Goal: Find specific page/section

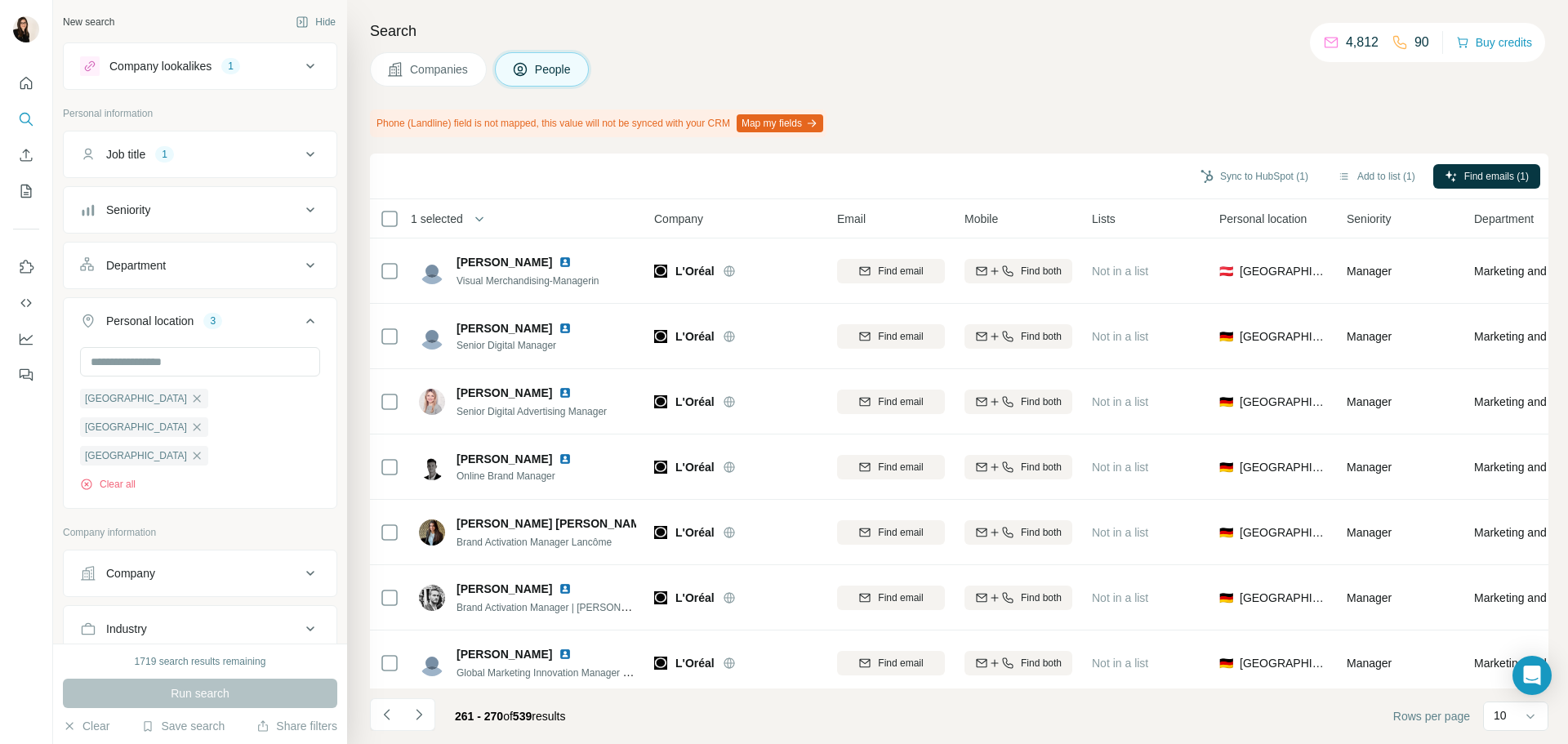
scroll to position [211, 0]
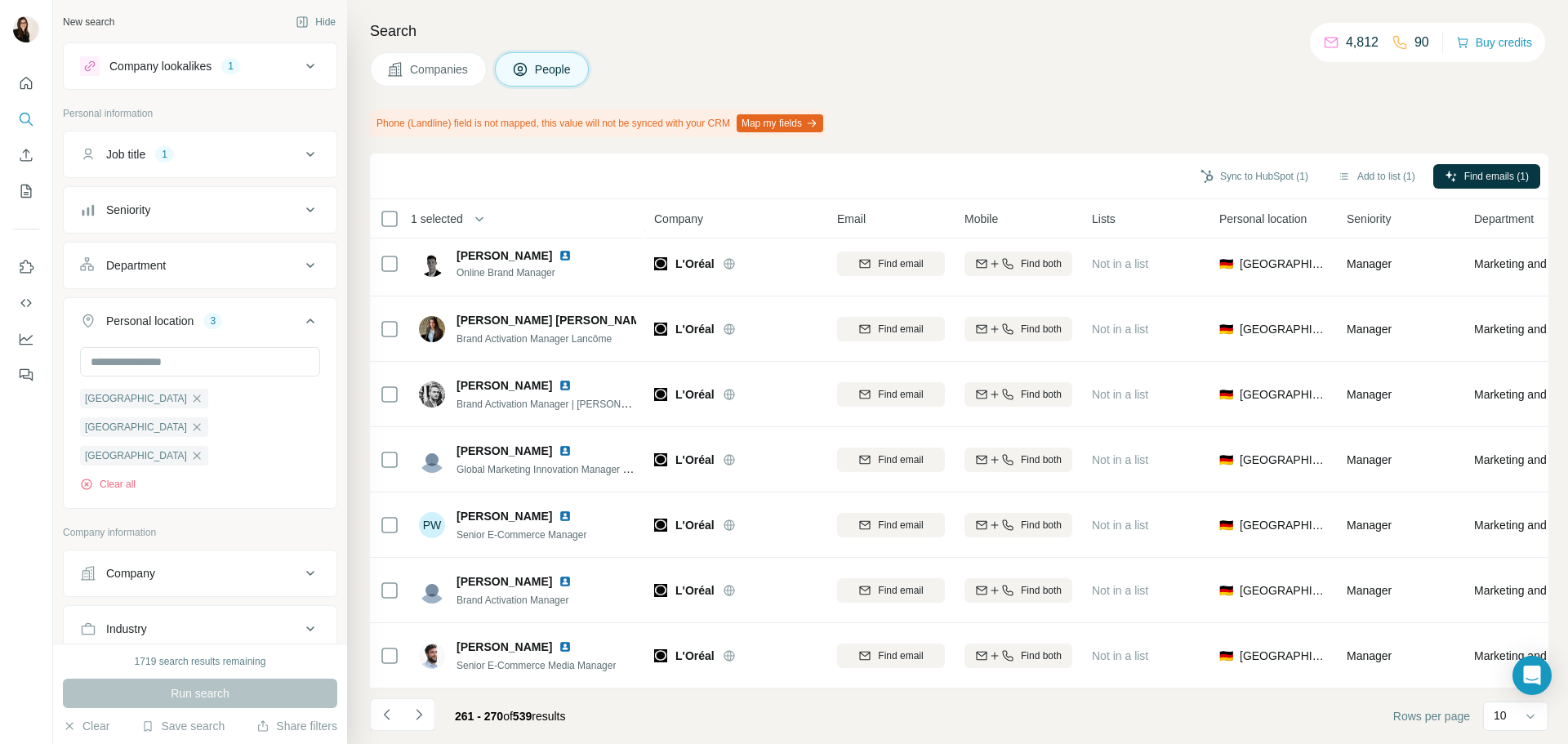
click at [428, 721] on button "Navigate to next page" at bounding box center [419, 714] width 32 height 32
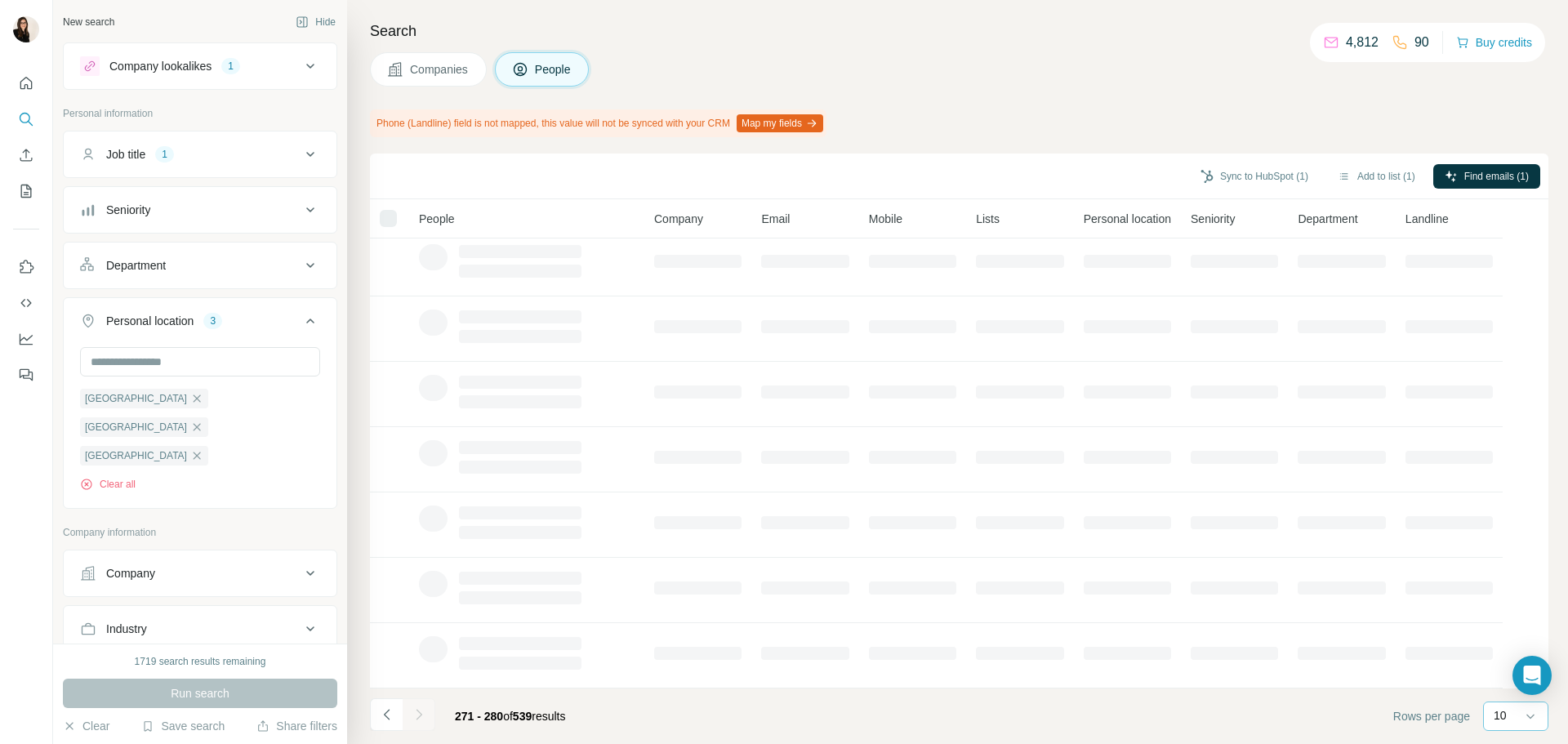
click at [1495, 718] on p "10" at bounding box center [1500, 715] width 13 height 16
click at [1502, 599] on div "60" at bounding box center [1515, 590] width 57 height 29
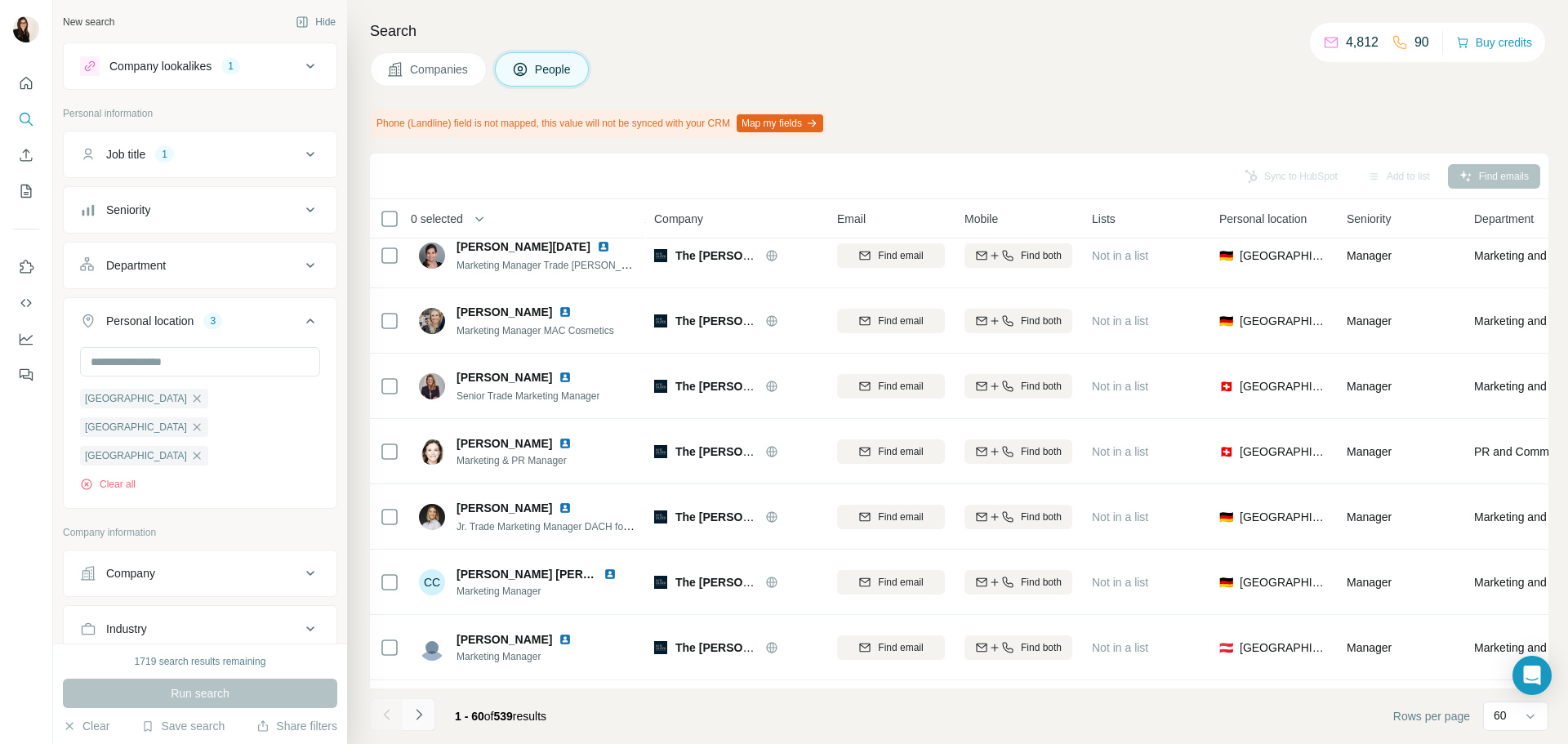
click at [419, 727] on button "Navigate to next page" at bounding box center [419, 714] width 32 height 32
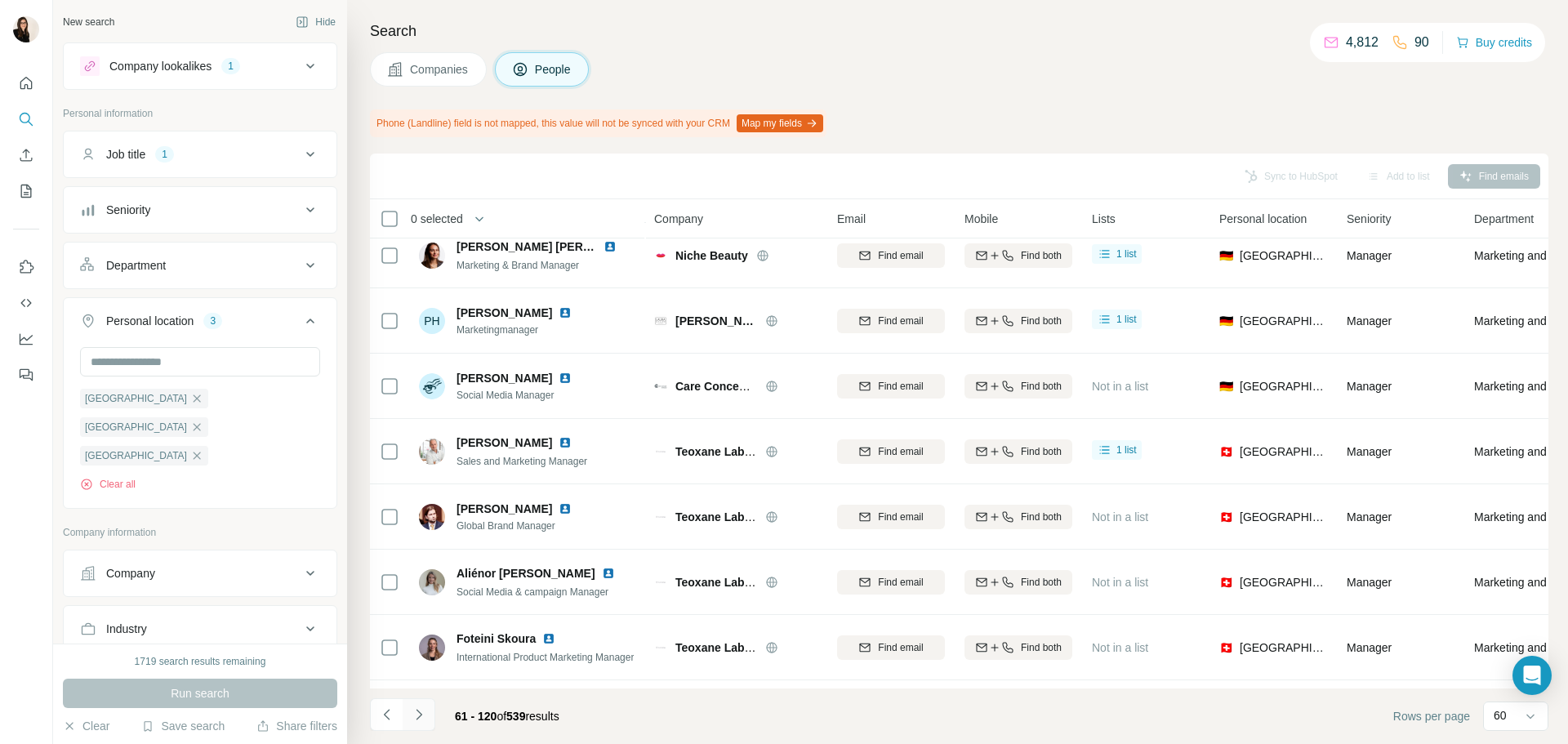
click at [414, 722] on button "Navigate to next page" at bounding box center [419, 714] width 32 height 32
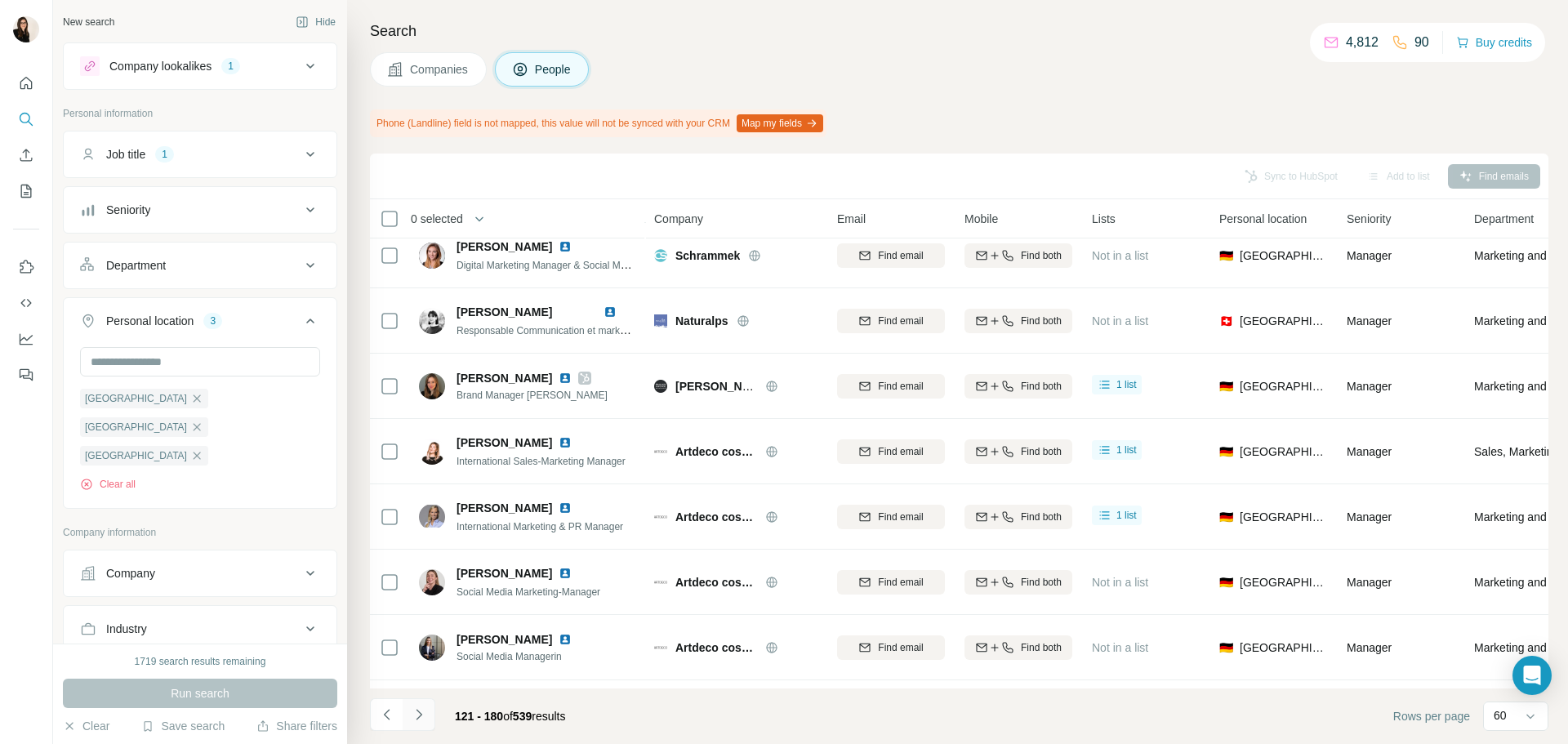
click at [414, 722] on button "Navigate to next page" at bounding box center [419, 714] width 32 height 32
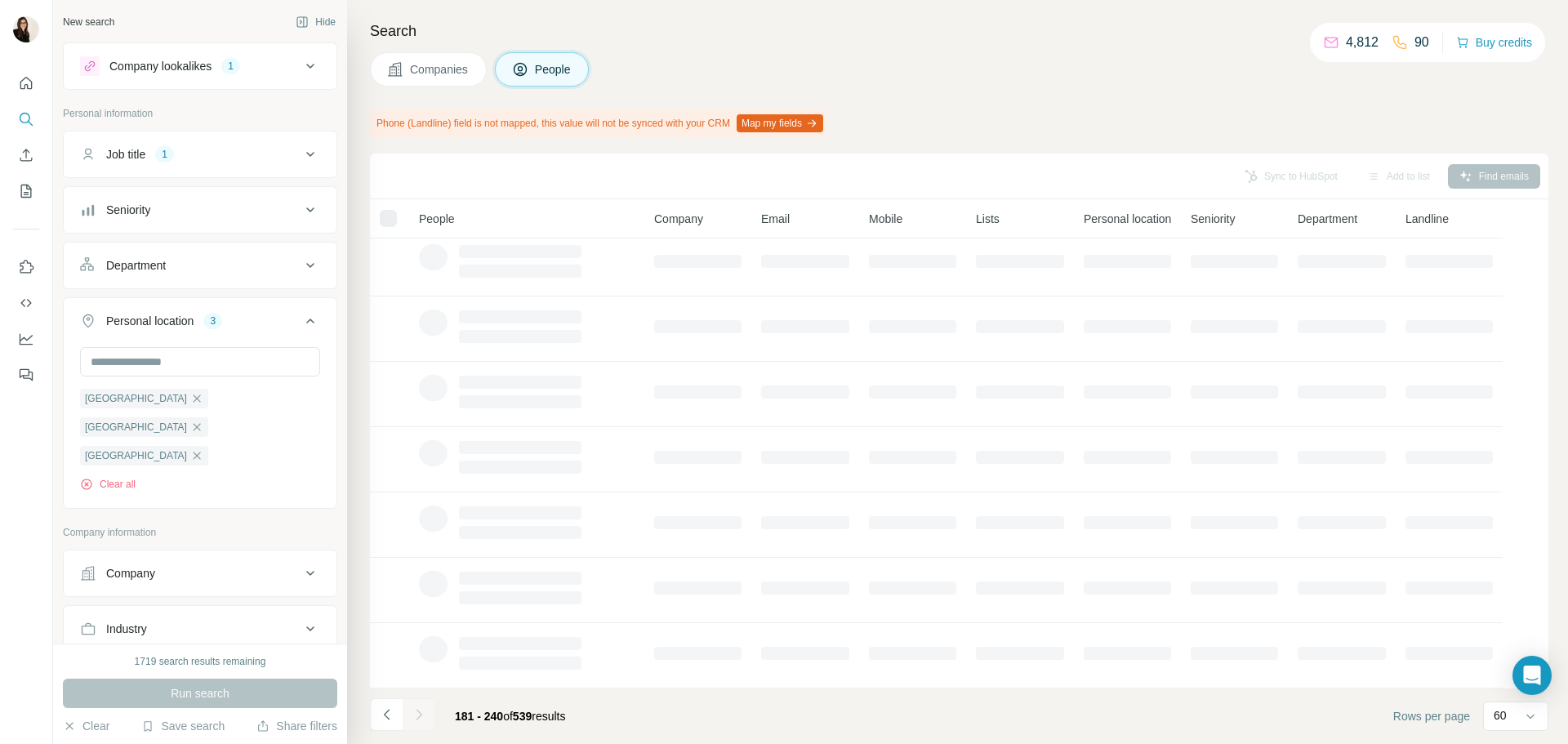
click at [414, 722] on button "Navigate to next page" at bounding box center [419, 714] width 32 height 32
click at [414, 722] on div at bounding box center [419, 714] width 32 height 32
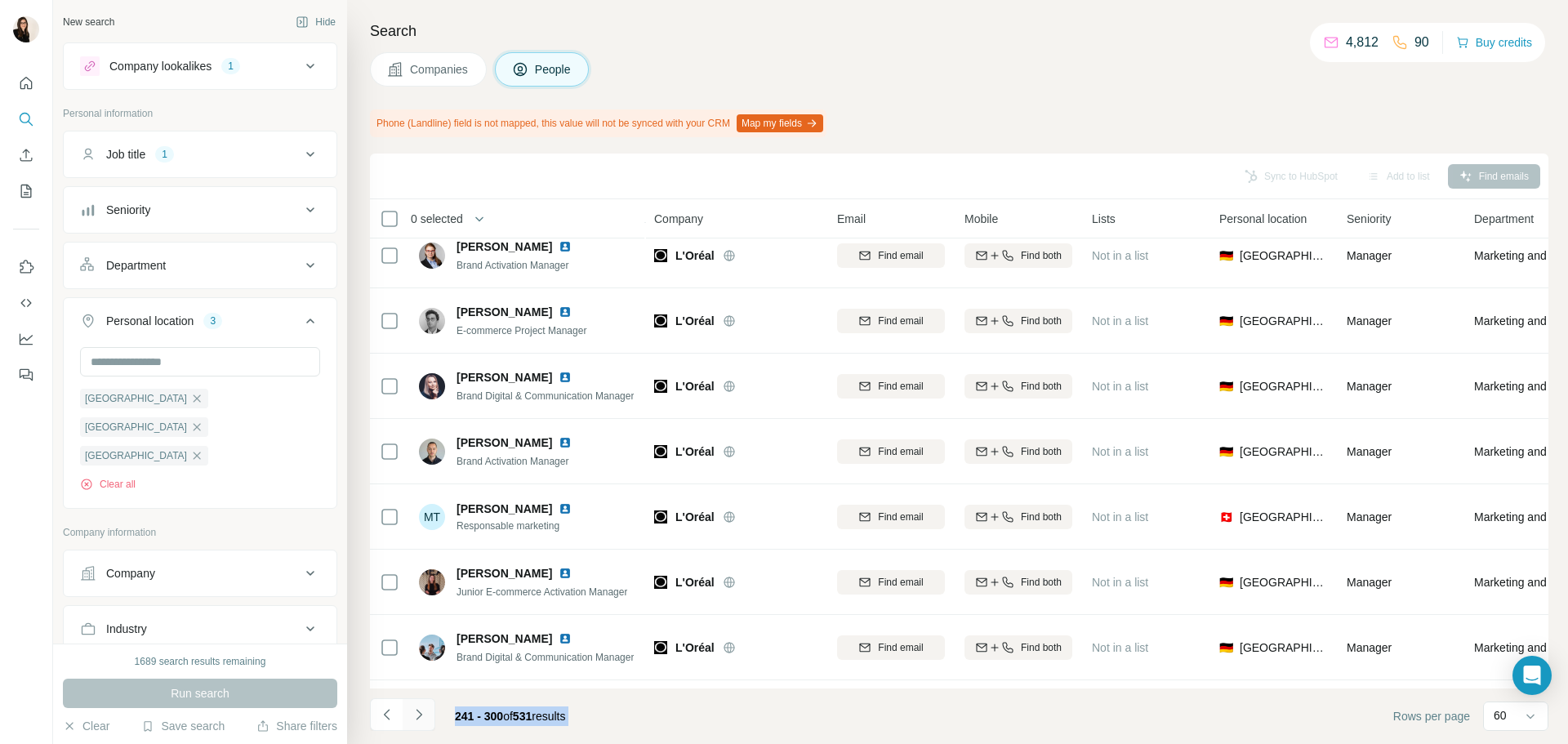
click at [422, 714] on icon "Navigate to next page" at bounding box center [418, 714] width 16 height 16
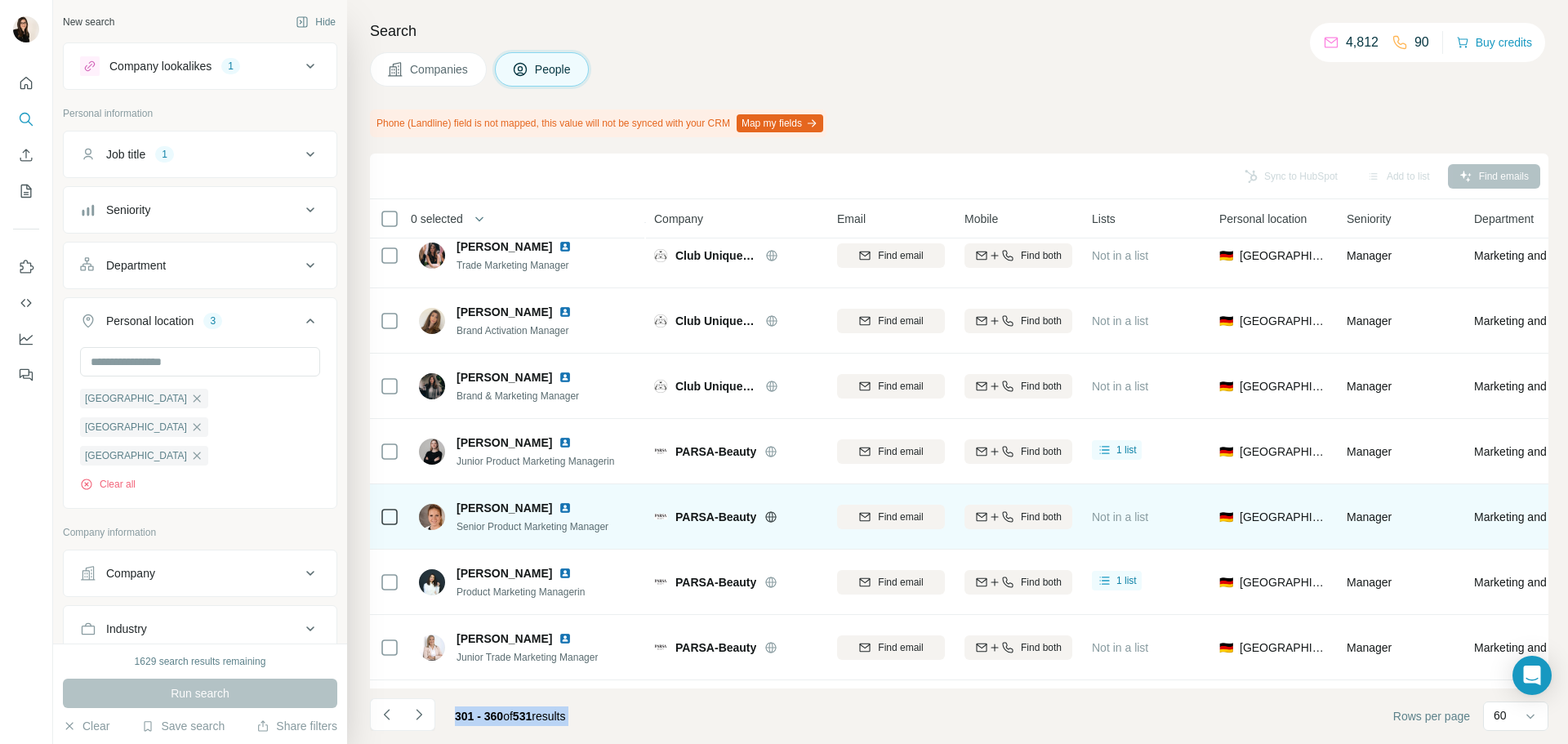
drag, startPoint x: 422, startPoint y: 714, endPoint x: 470, endPoint y: 508, distance: 211.5
click at [460, 516] on div "Sync to HubSpot Add to list Find emails 0 selected People Company Email Mobile …" at bounding box center [958, 448] width 1178 height 590
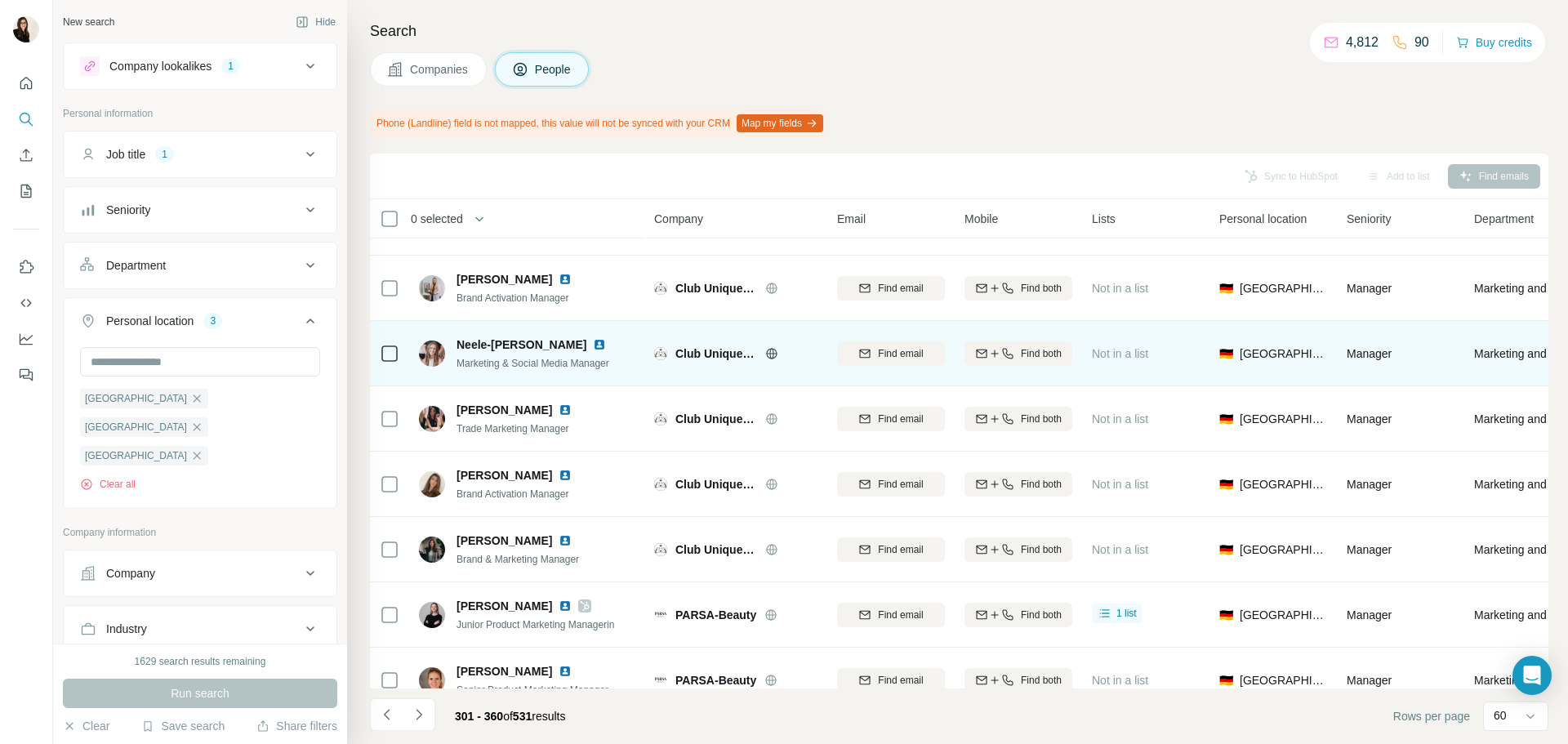
click at [771, 354] on icon at bounding box center [771, 353] width 10 height 1
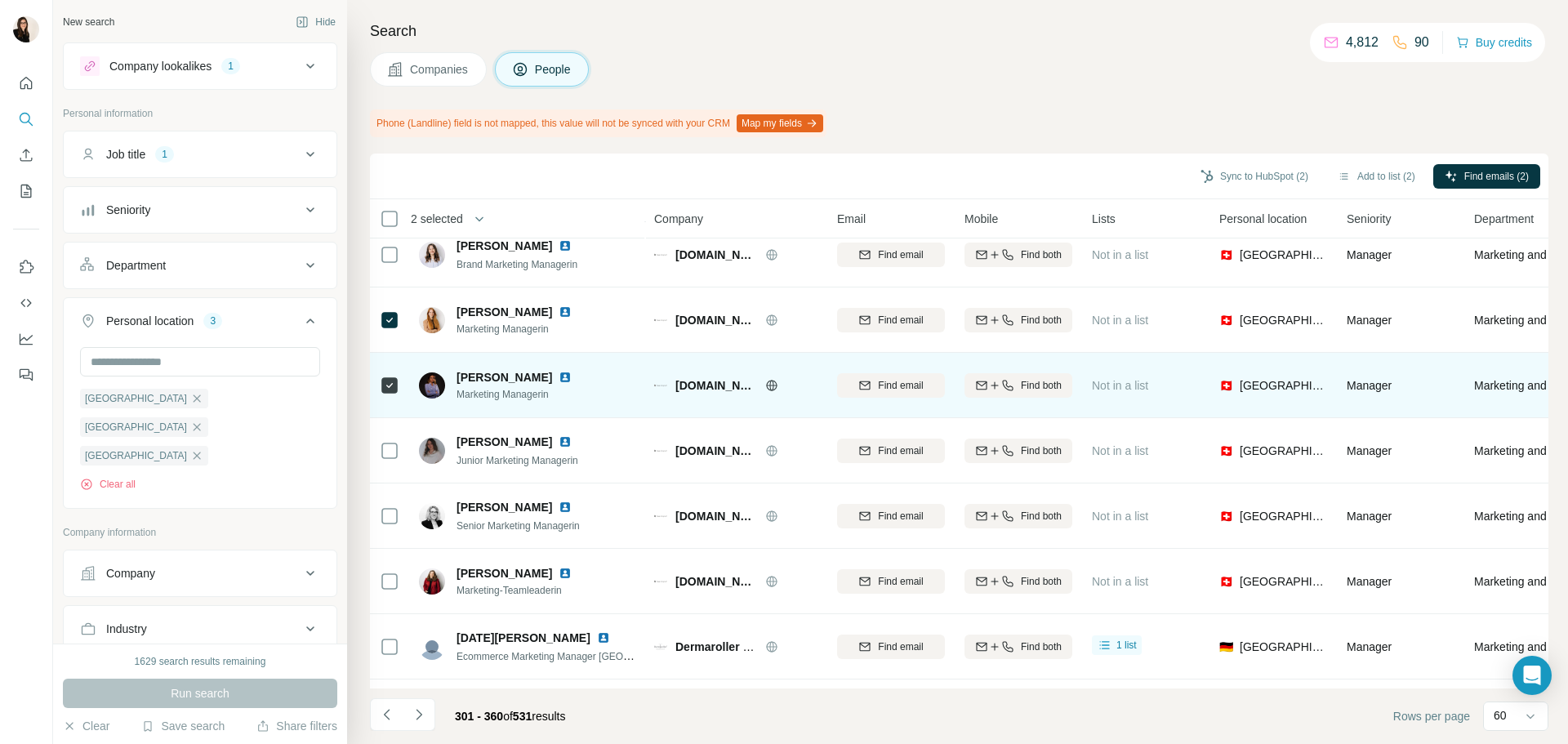
scroll to position [2041, 0]
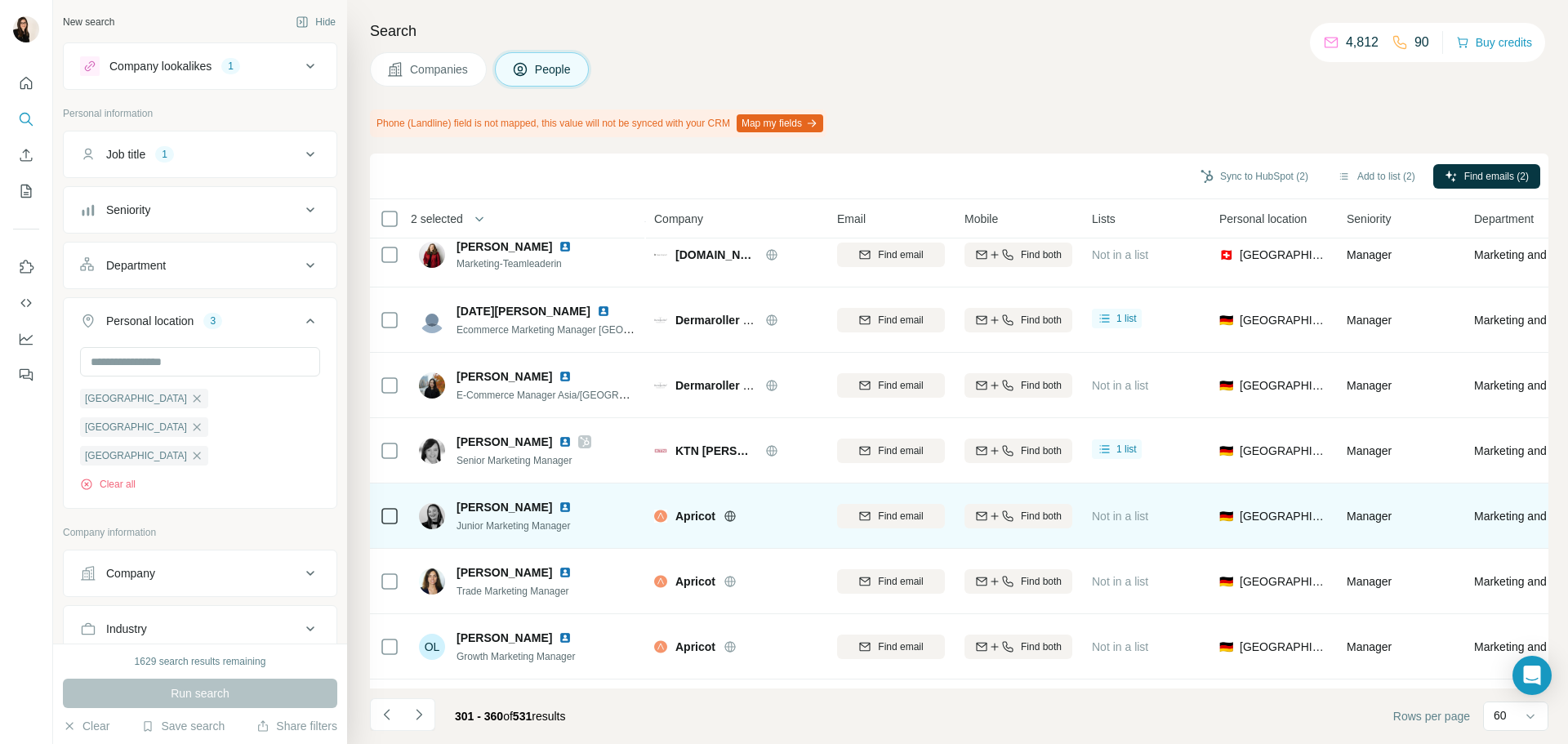
click at [727, 514] on icon at bounding box center [729, 515] width 10 height 10
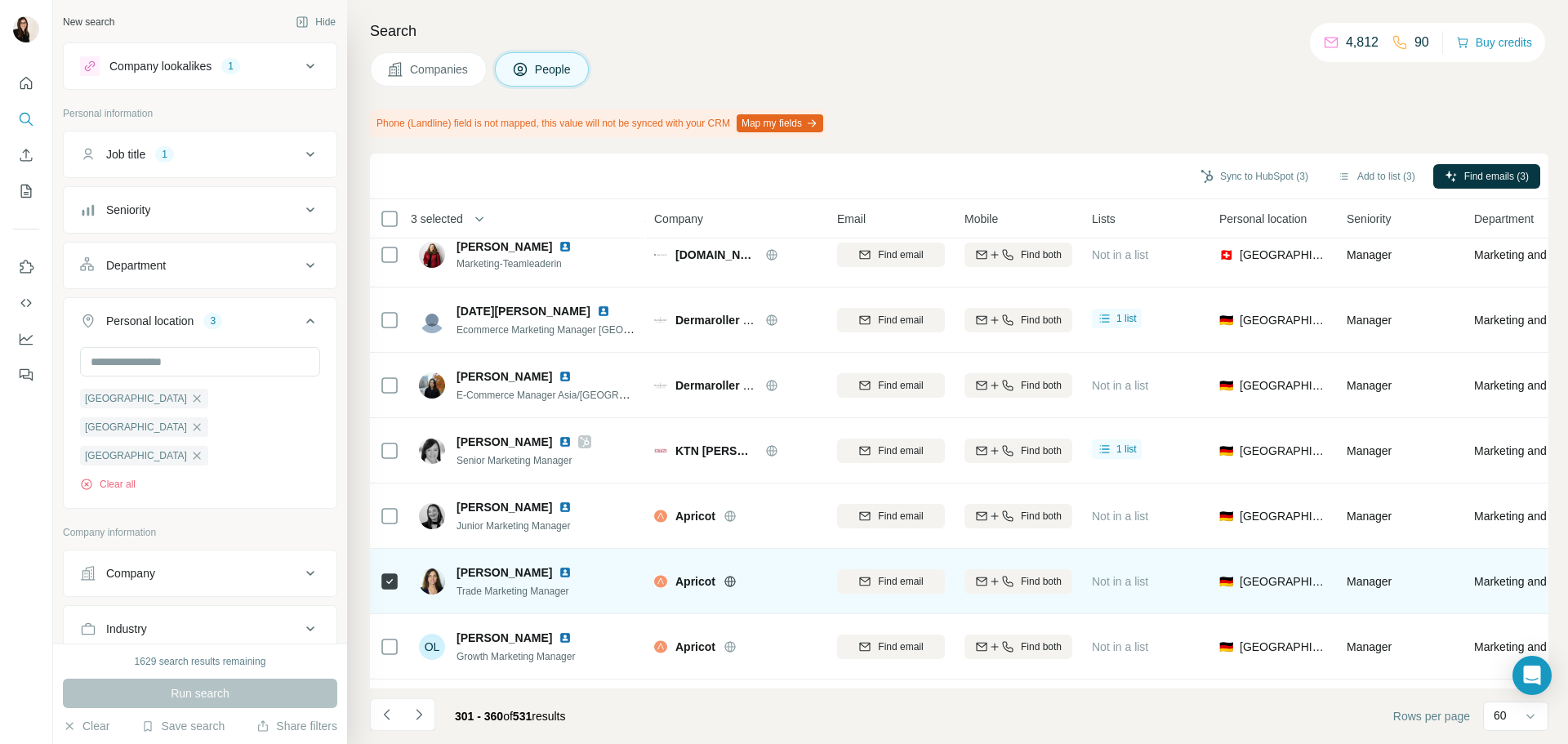
scroll to position [2122, 0]
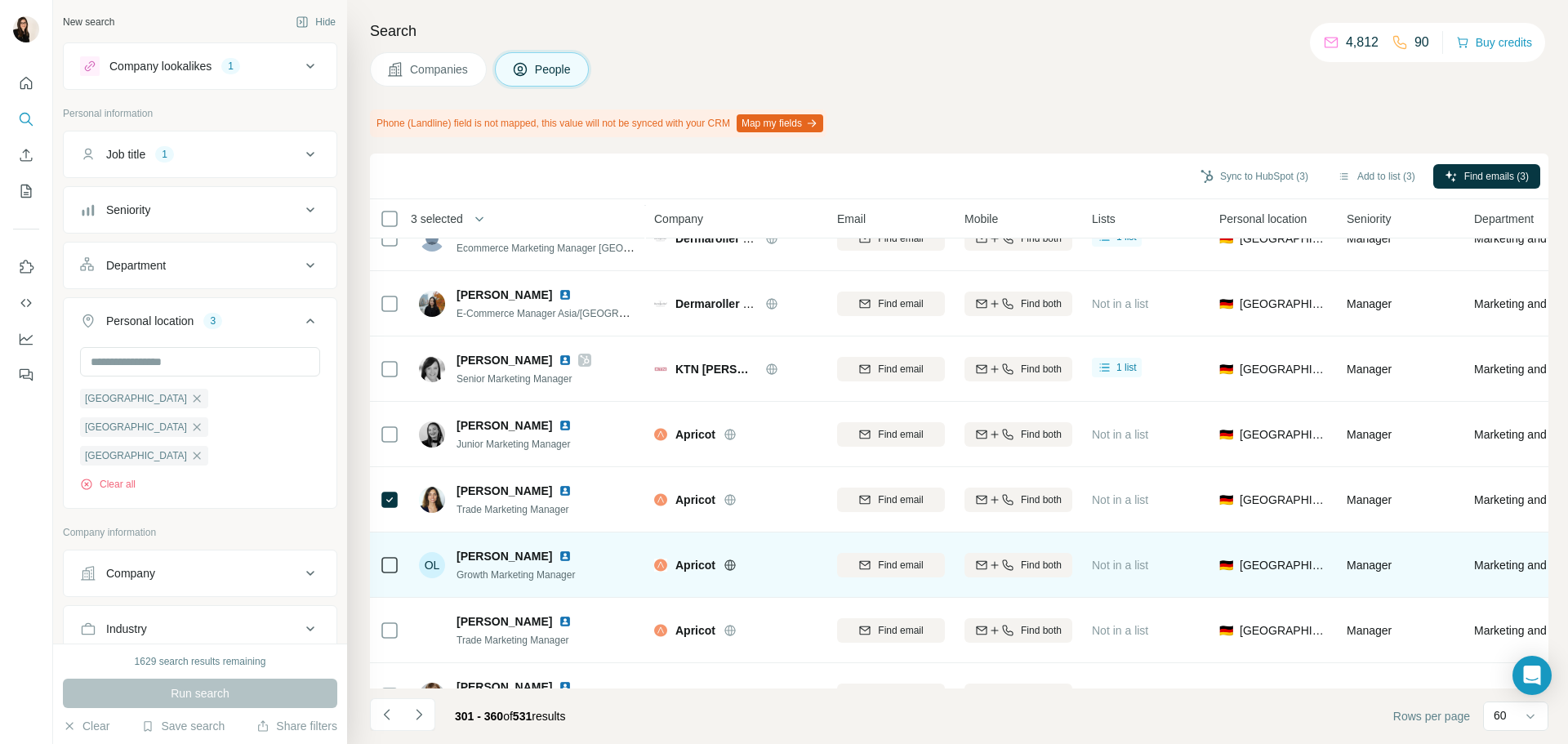
click at [391, 555] on icon at bounding box center [389, 565] width 20 height 20
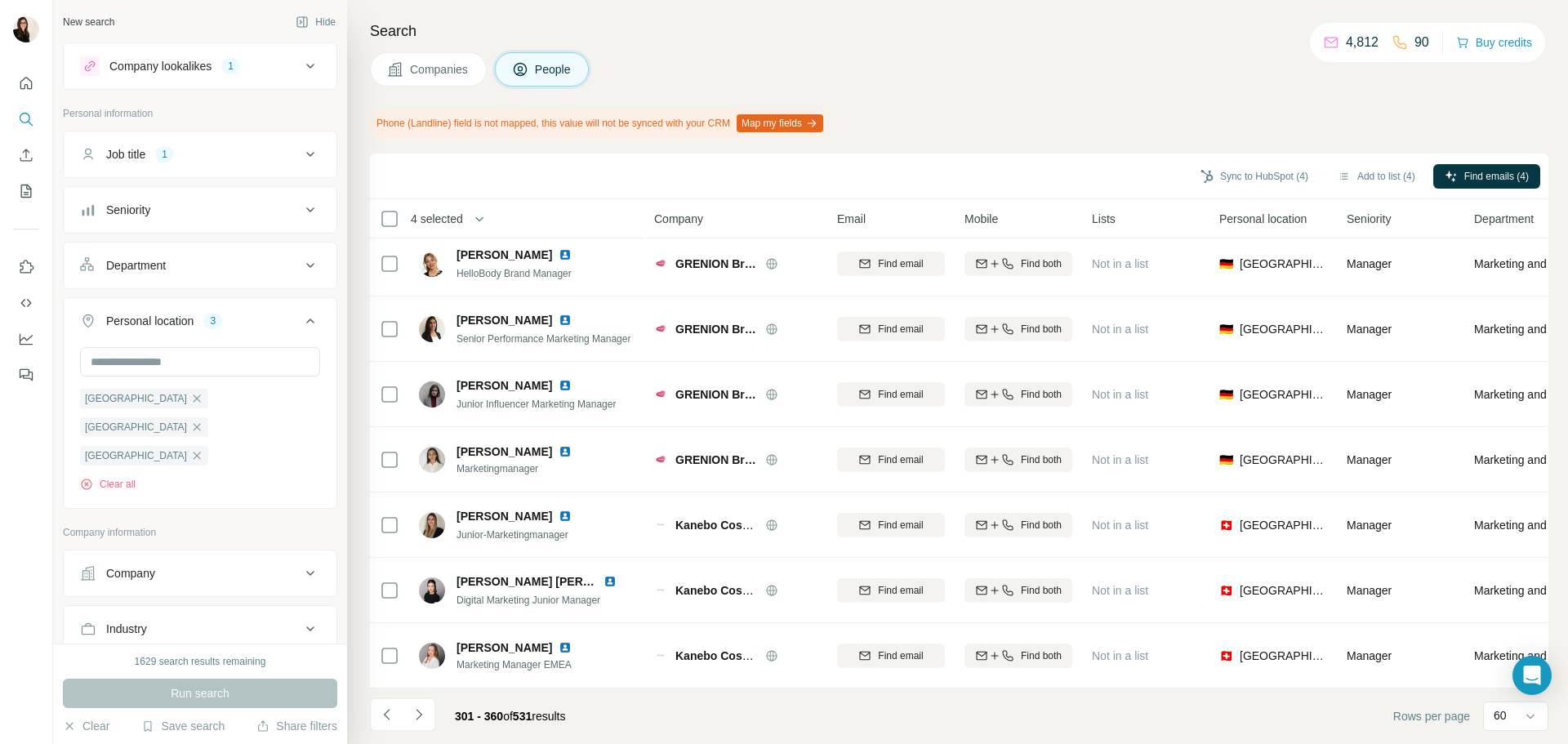
scroll to position [3476, 0]
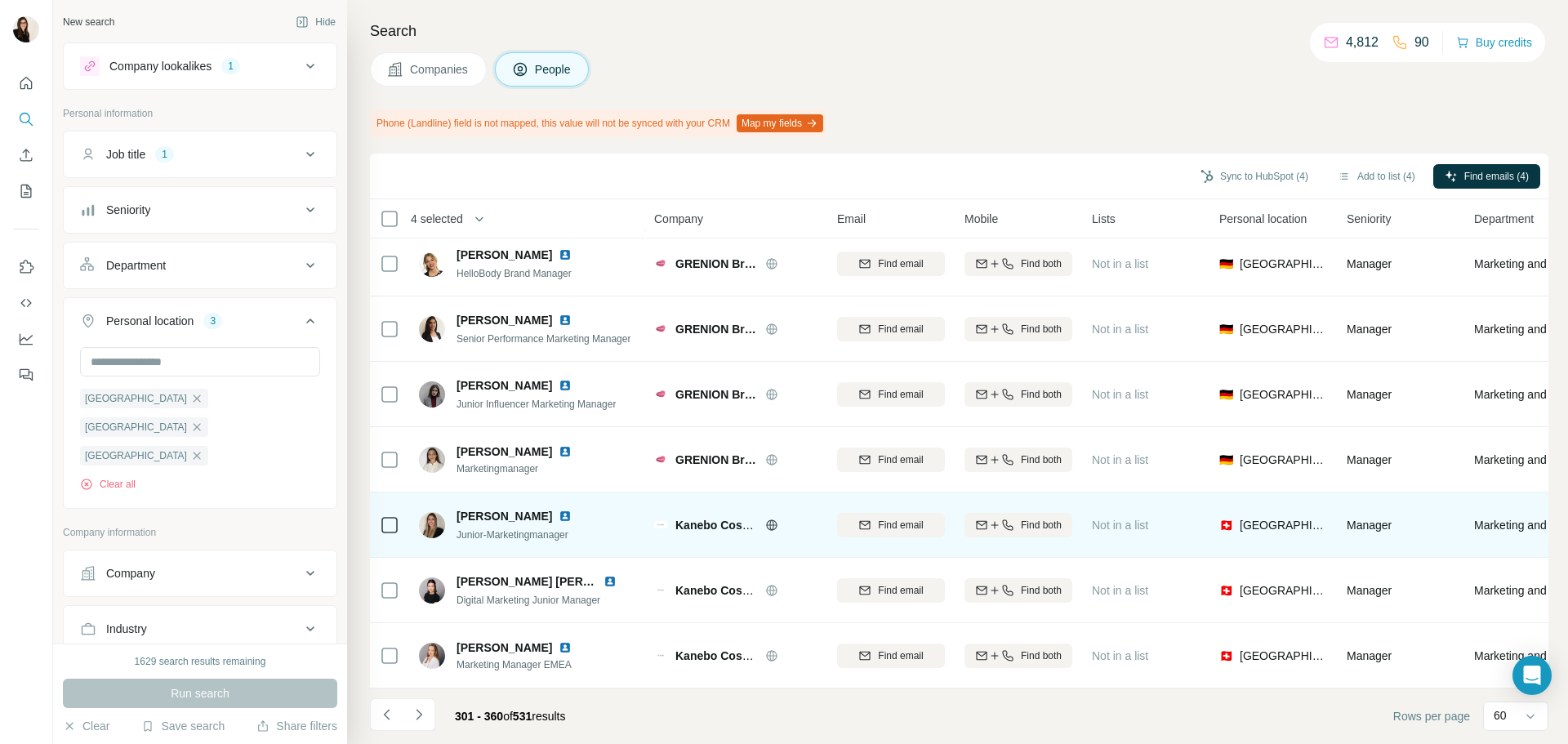
click at [769, 520] on icon at bounding box center [772, 525] width 13 height 13
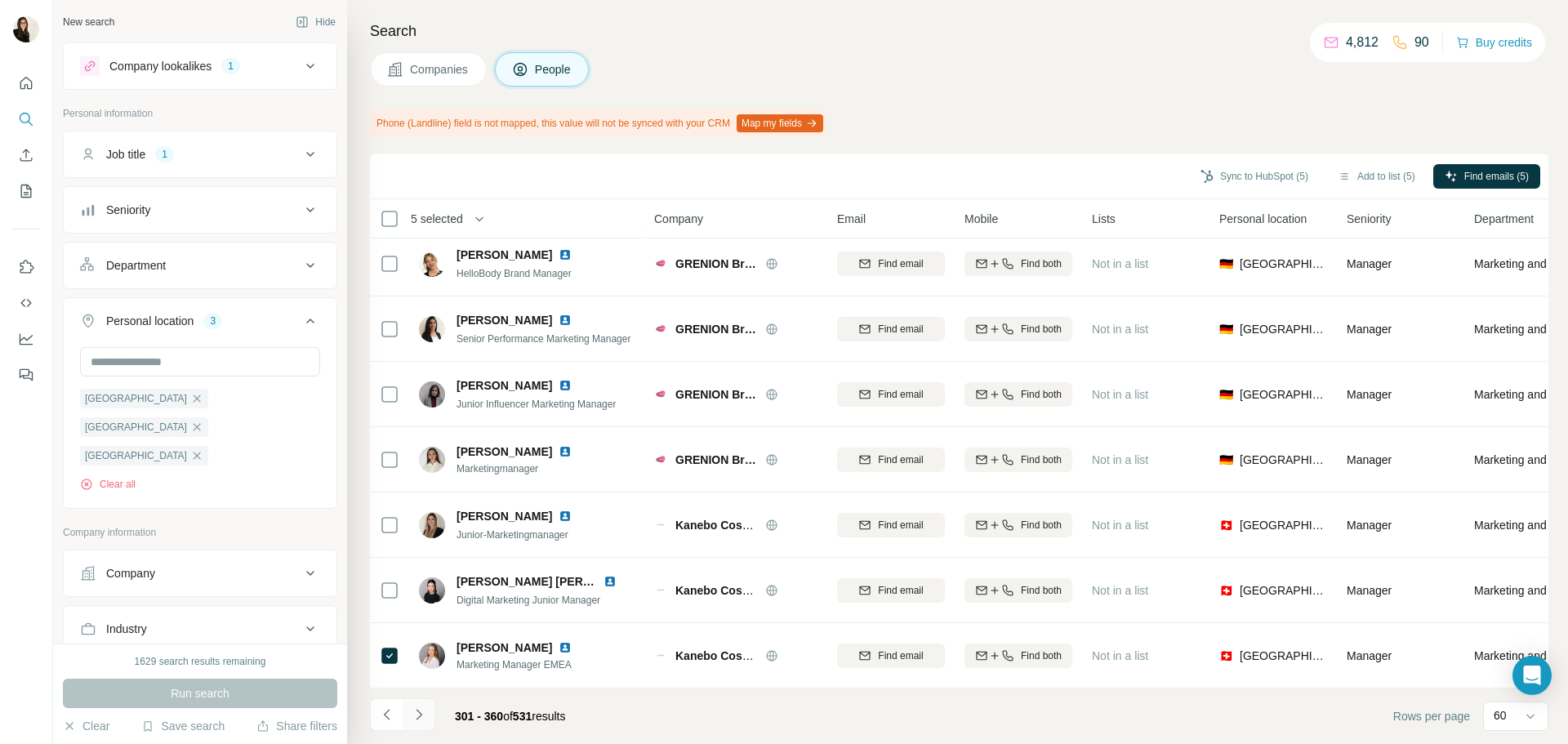
click at [427, 709] on button "Navigate to next page" at bounding box center [419, 714] width 32 height 32
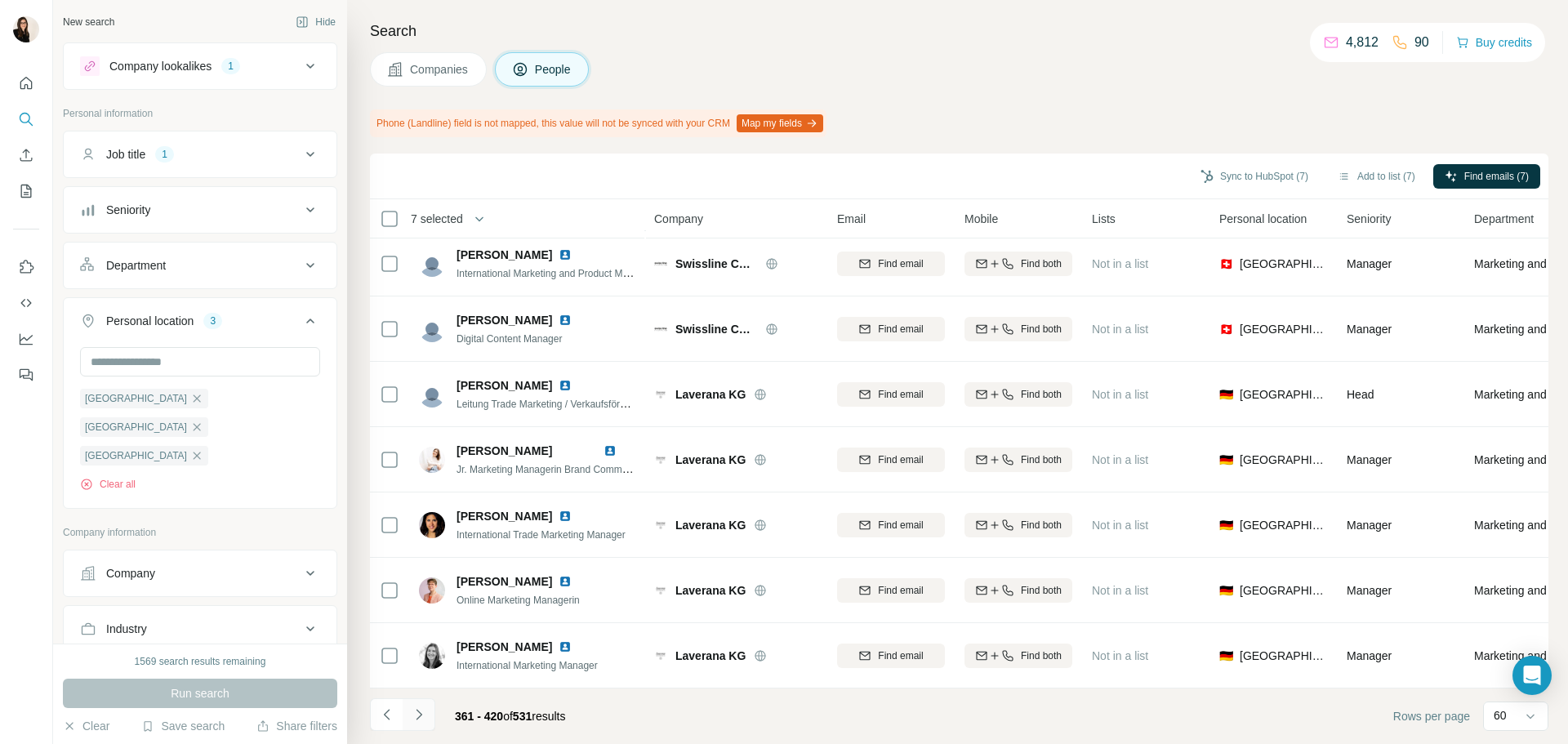
click at [428, 717] on button "Navigate to next page" at bounding box center [419, 714] width 32 height 32
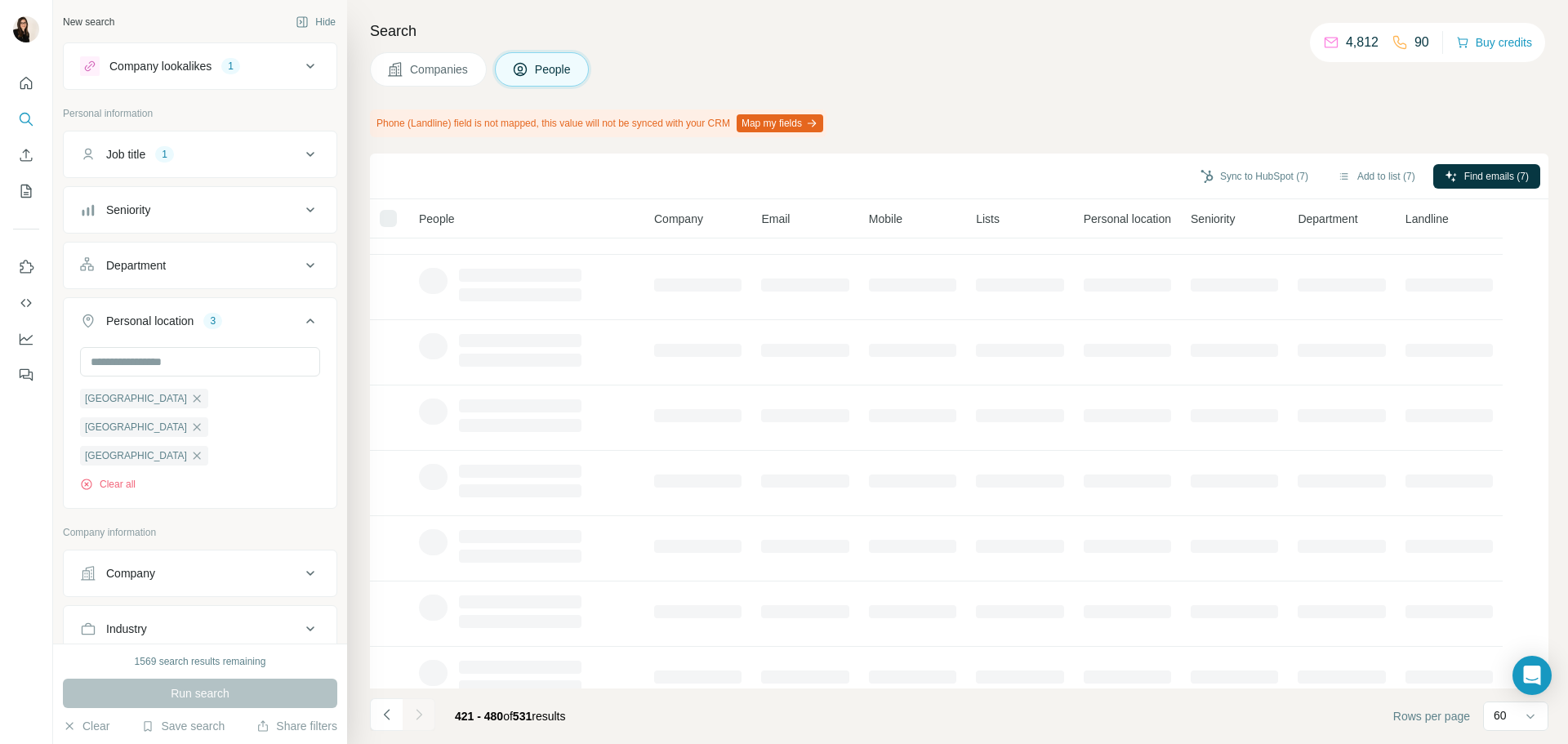
scroll to position [0, 0]
